Goal: Check status

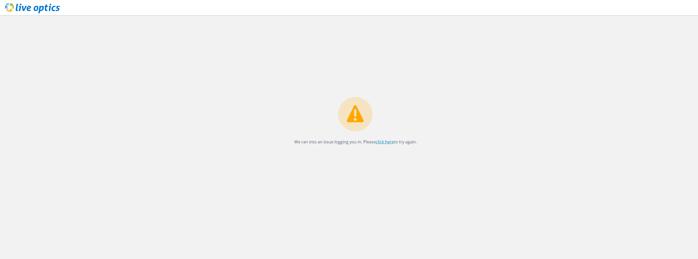
click at [381, 142] on link "click here" at bounding box center [385, 142] width 18 height 6
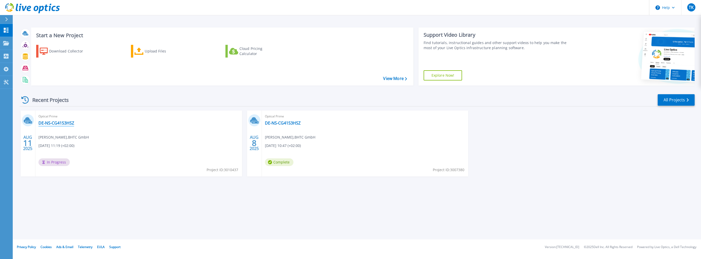
click at [66, 123] on link "DE-NS-CG4153HSZ" at bounding box center [56, 122] width 36 height 5
